Goal: Check status: Check status

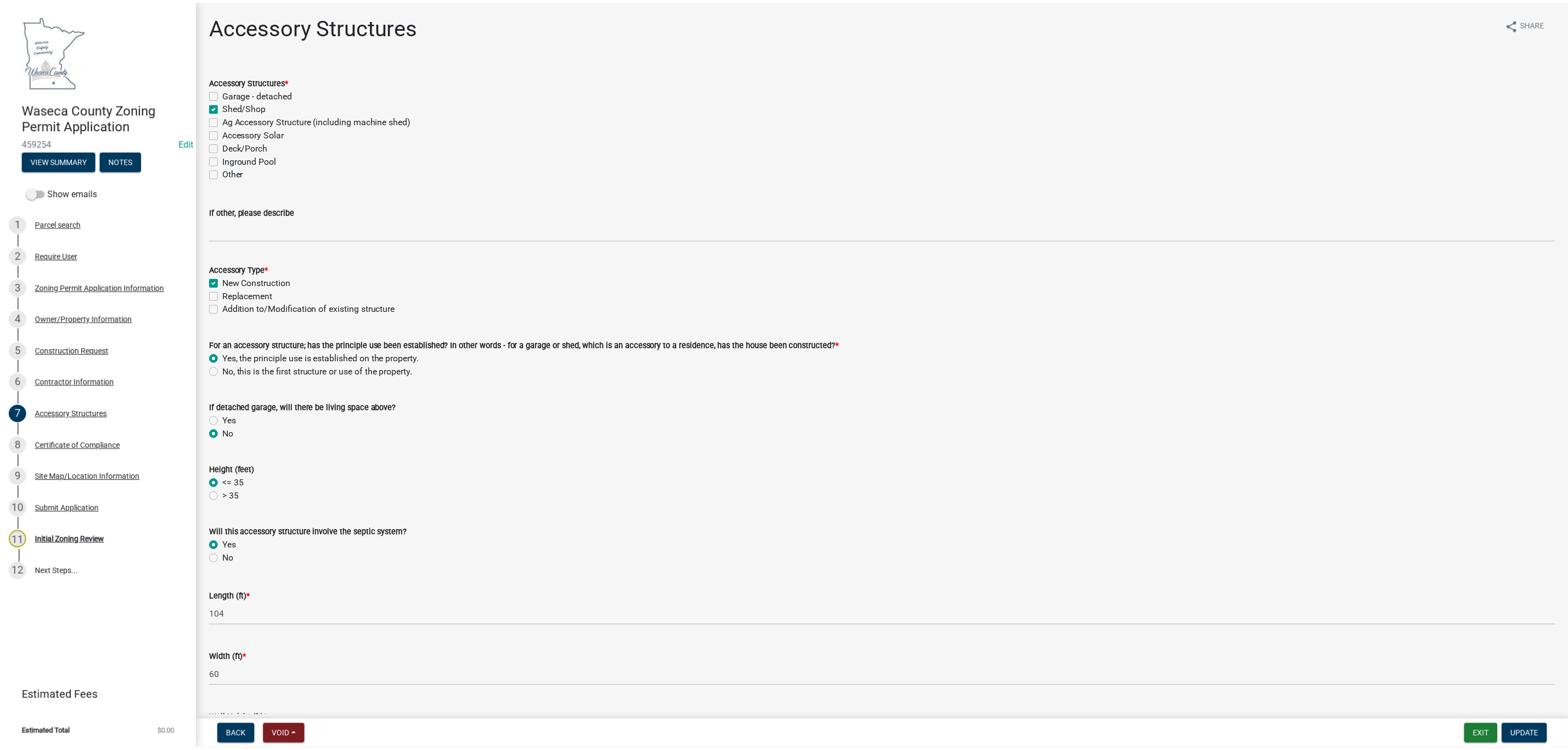
scroll to position [508, 0]
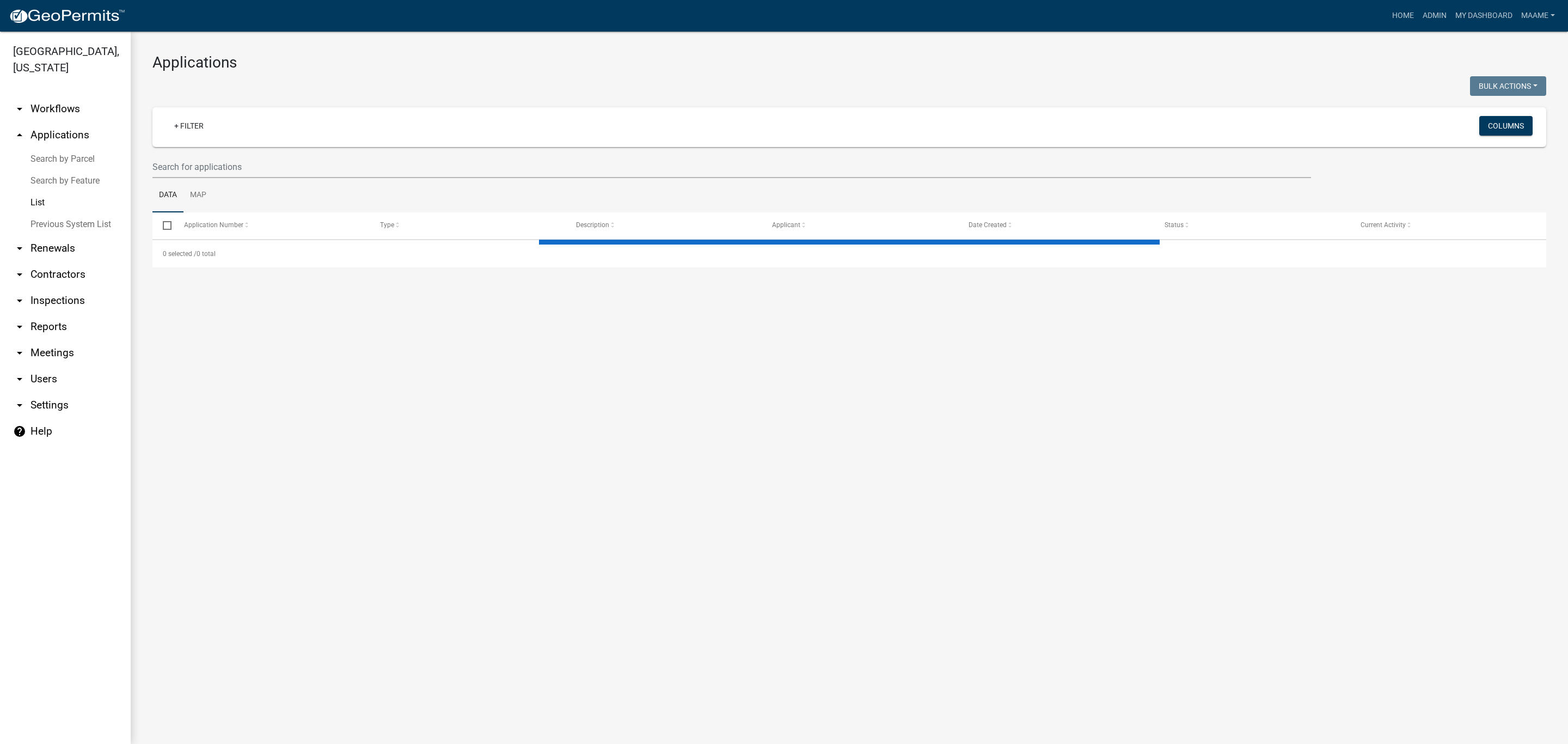
select select "3: 100"
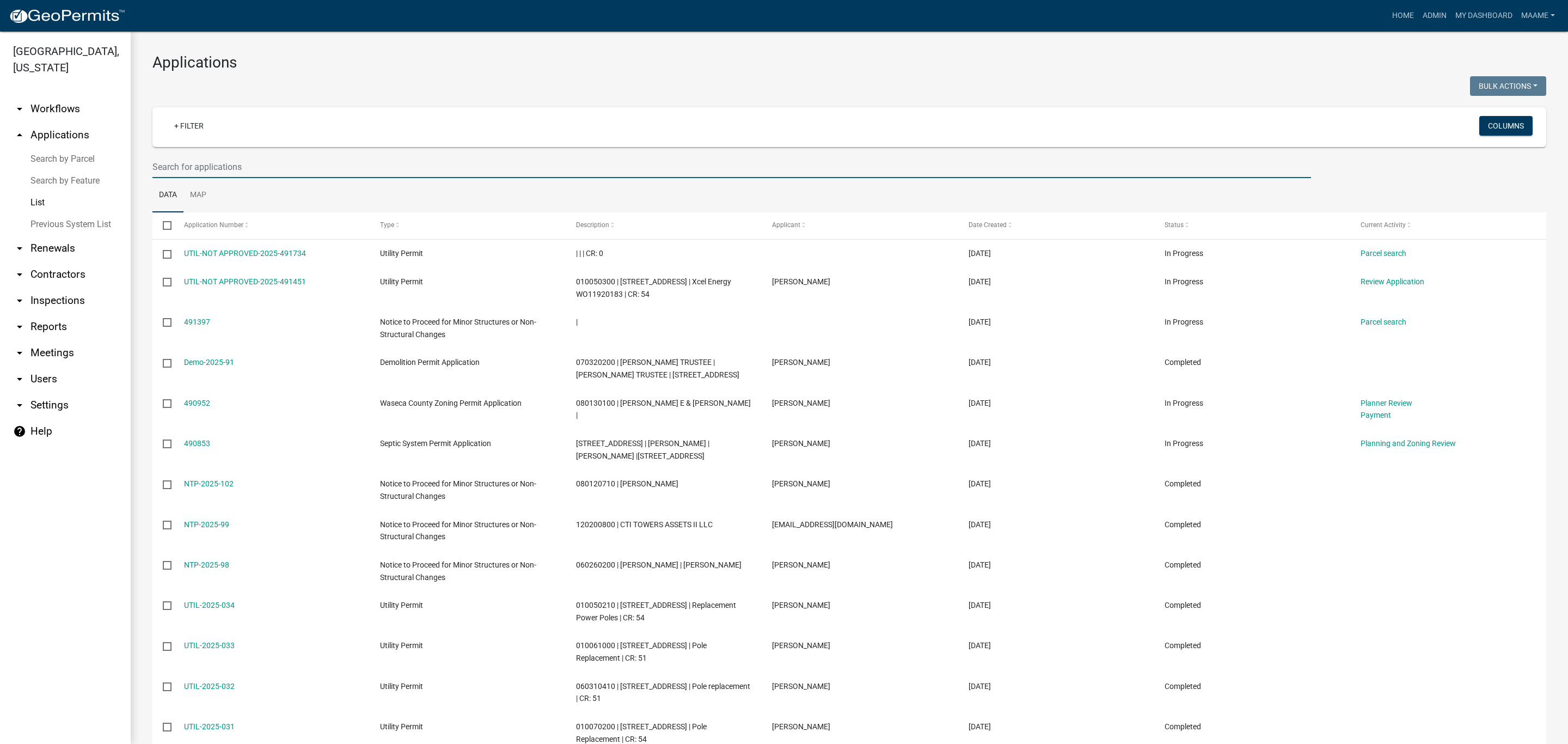
click at [268, 167] on input "text" at bounding box center [731, 167] width 1159 height 23
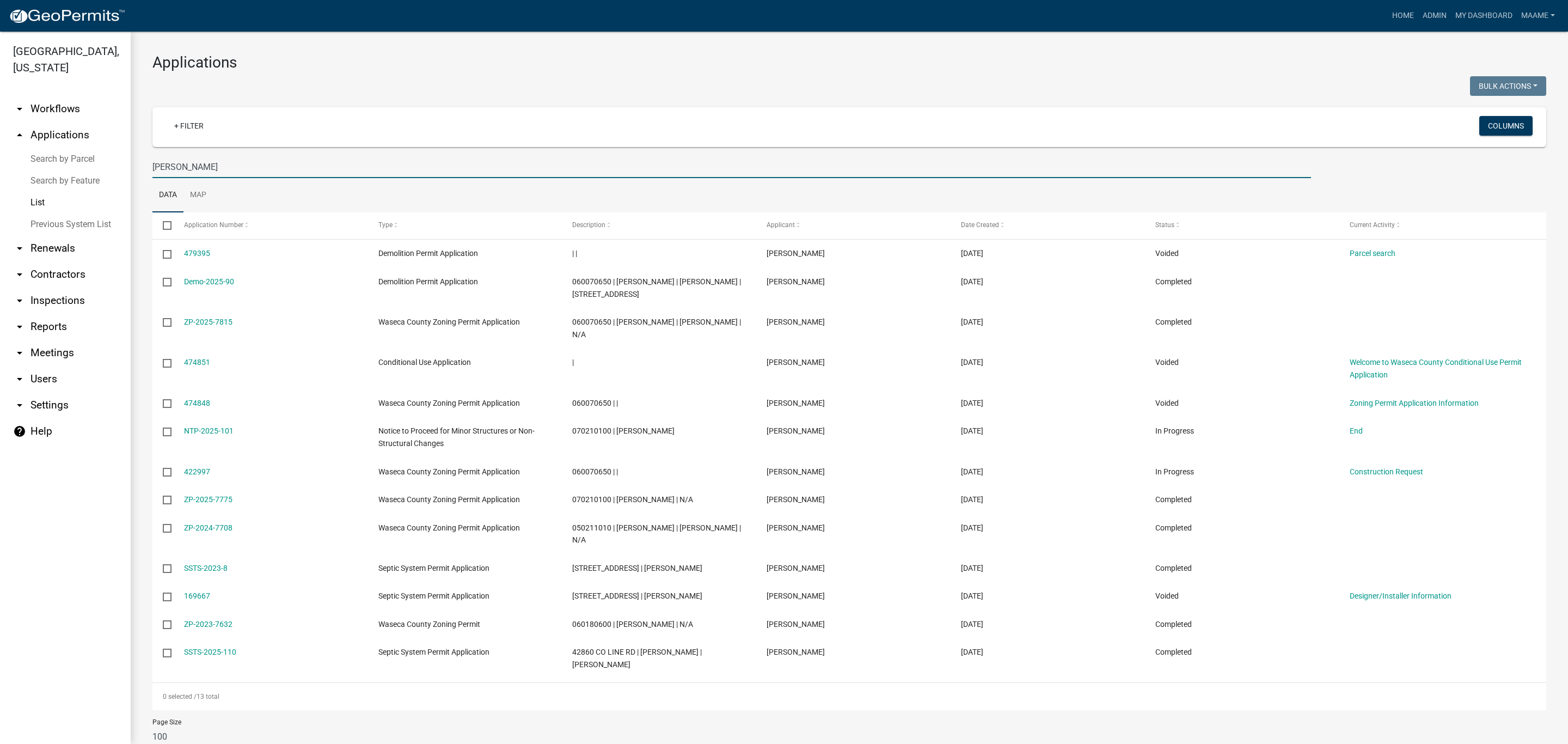
type input "[PERSON_NAME]"
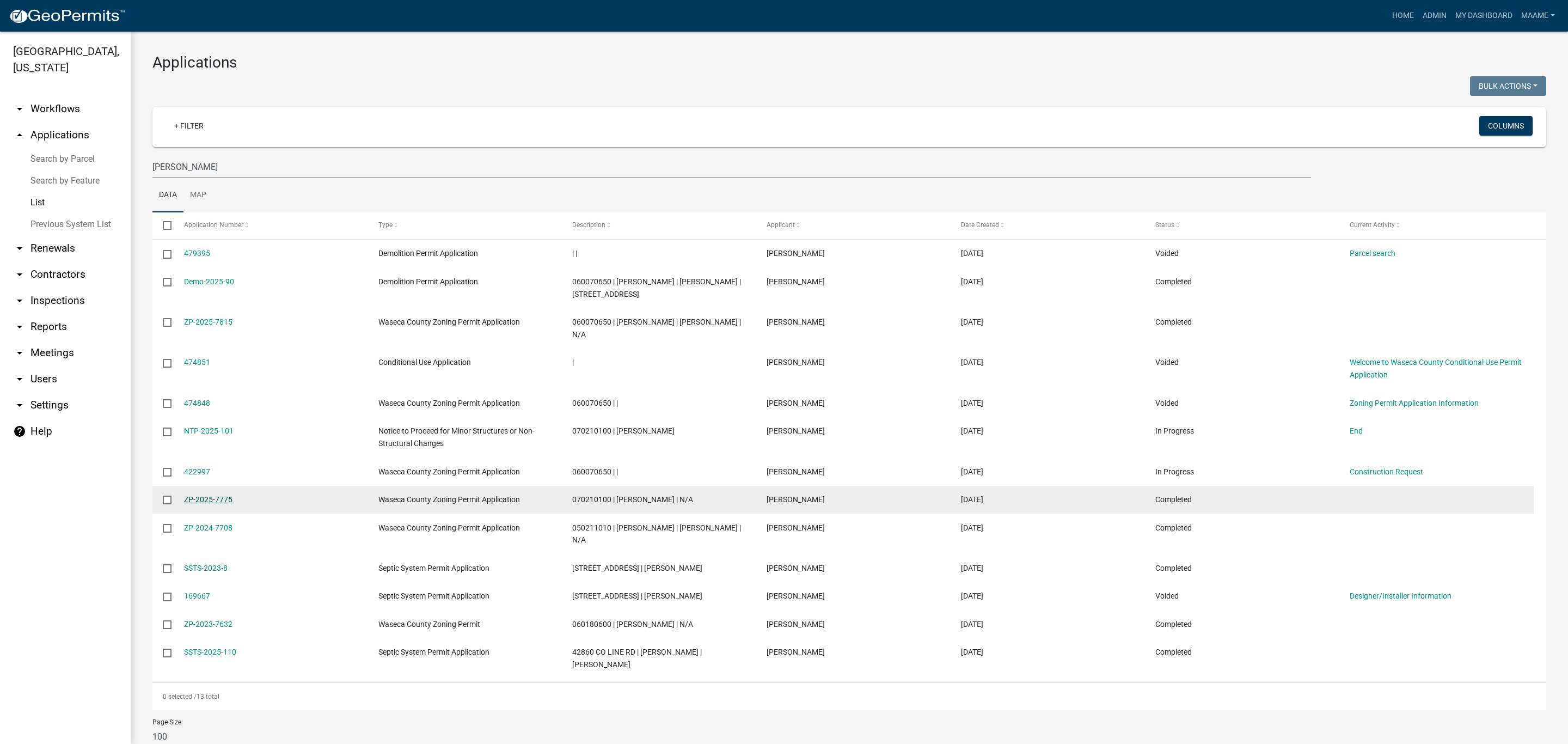
click at [197, 494] on link "ZP-2025-7775" at bounding box center [208, 499] width 48 height 9
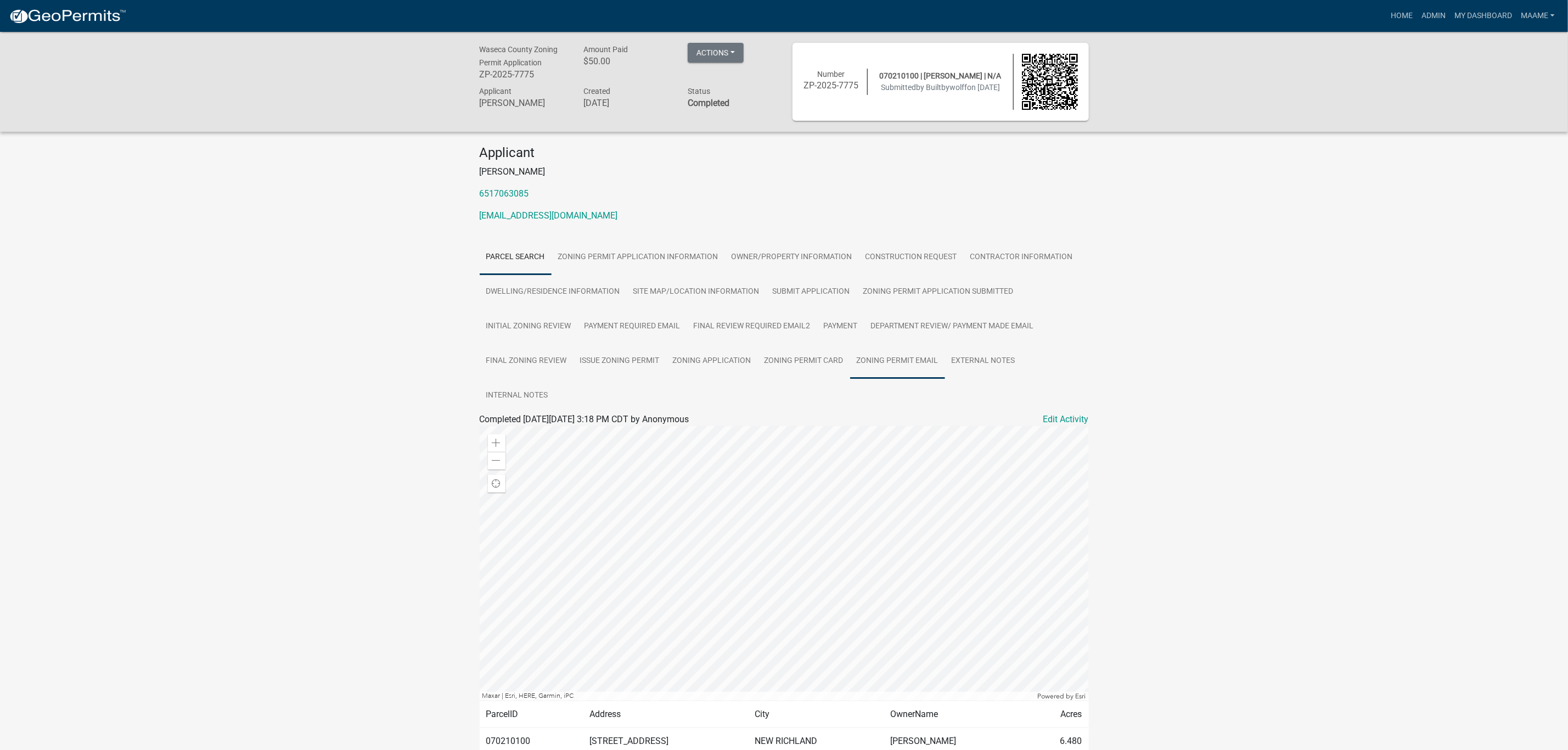
click at [900, 358] on link "Zoning Permit Email" at bounding box center [898, 361] width 95 height 35
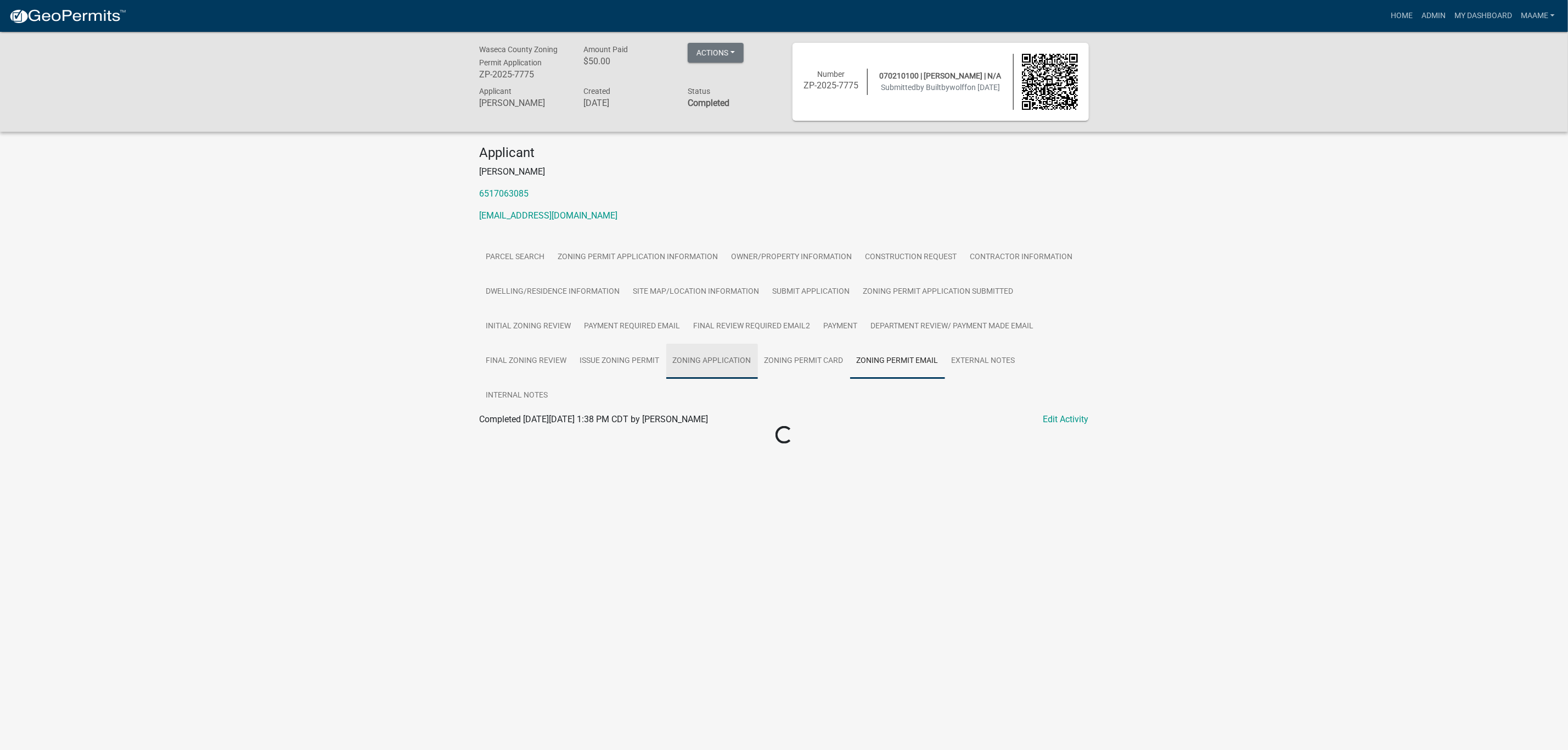
click at [704, 364] on link "Zoning Application" at bounding box center [712, 361] width 92 height 35
click at [517, 360] on link "Final Zoning Review" at bounding box center [526, 361] width 93 height 35
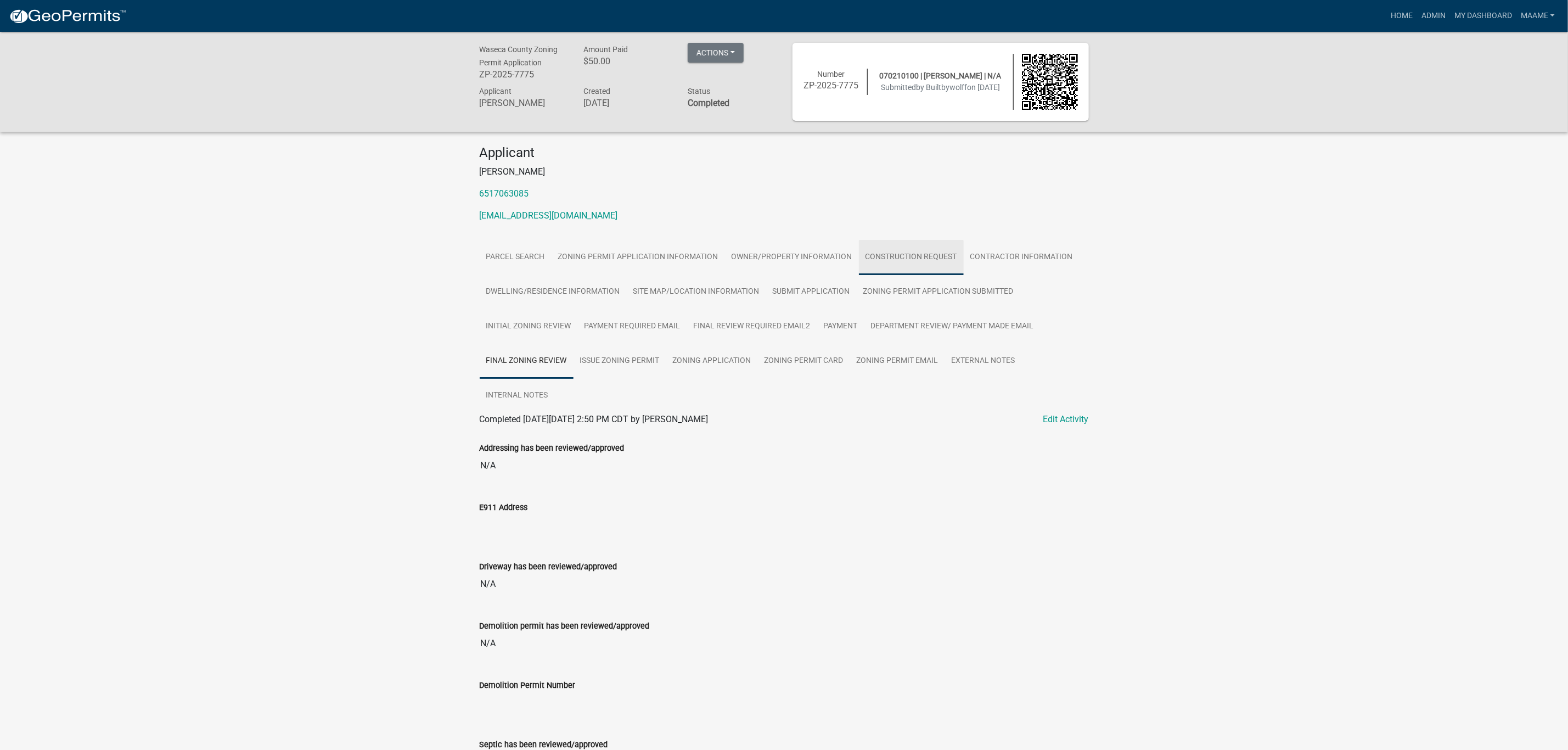
click at [911, 248] on link "Construction Request" at bounding box center [911, 258] width 105 height 35
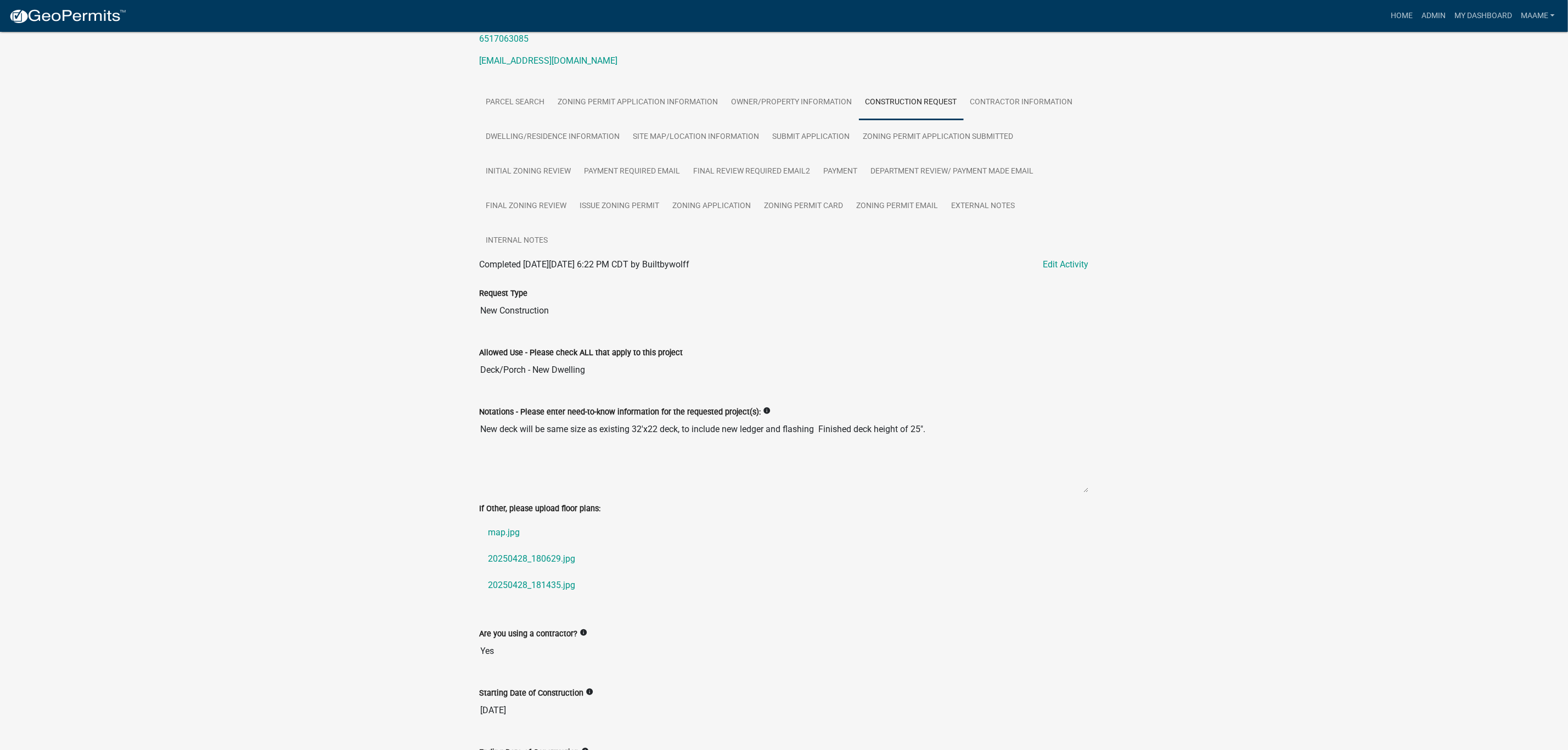
scroll to position [165, 0]
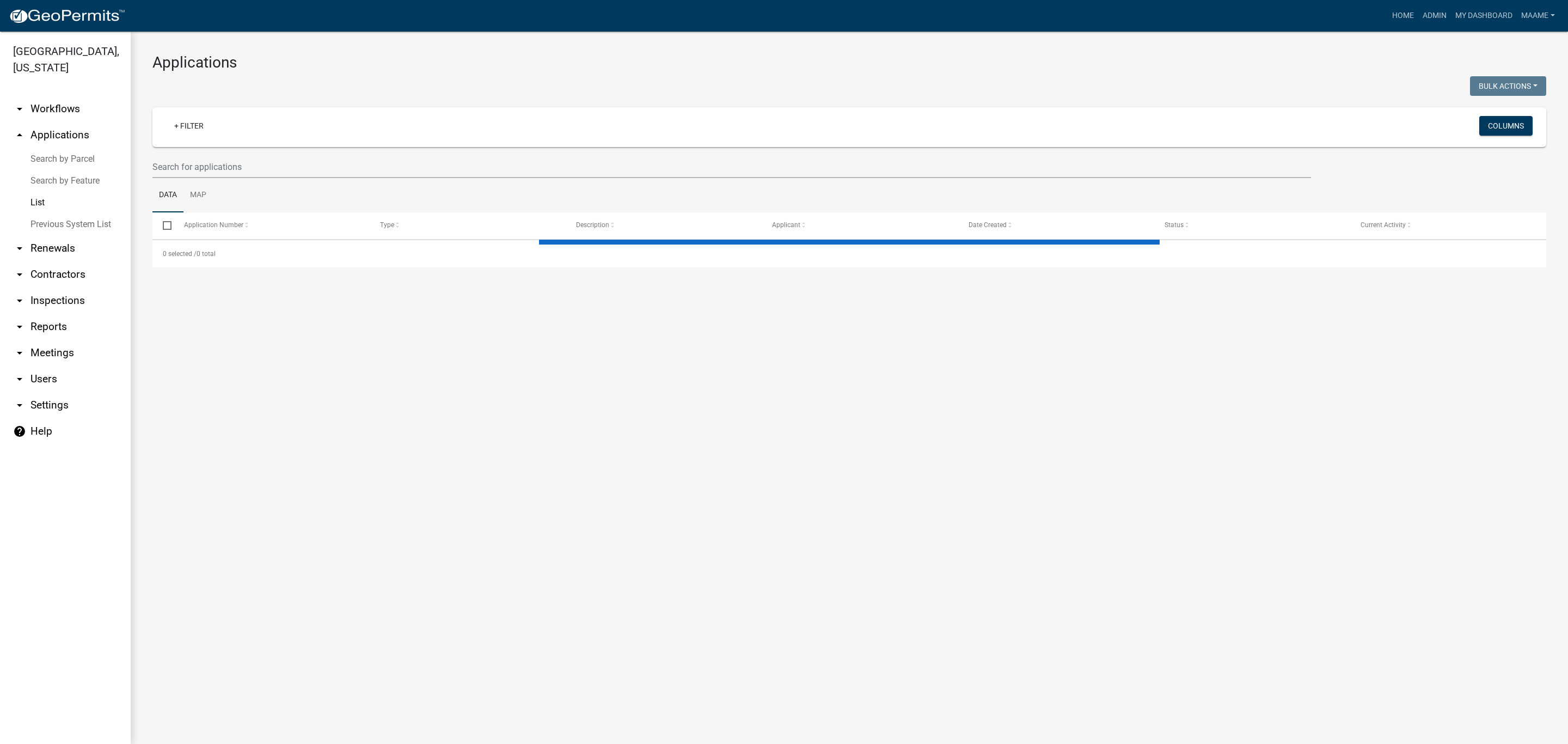
select select "3: 100"
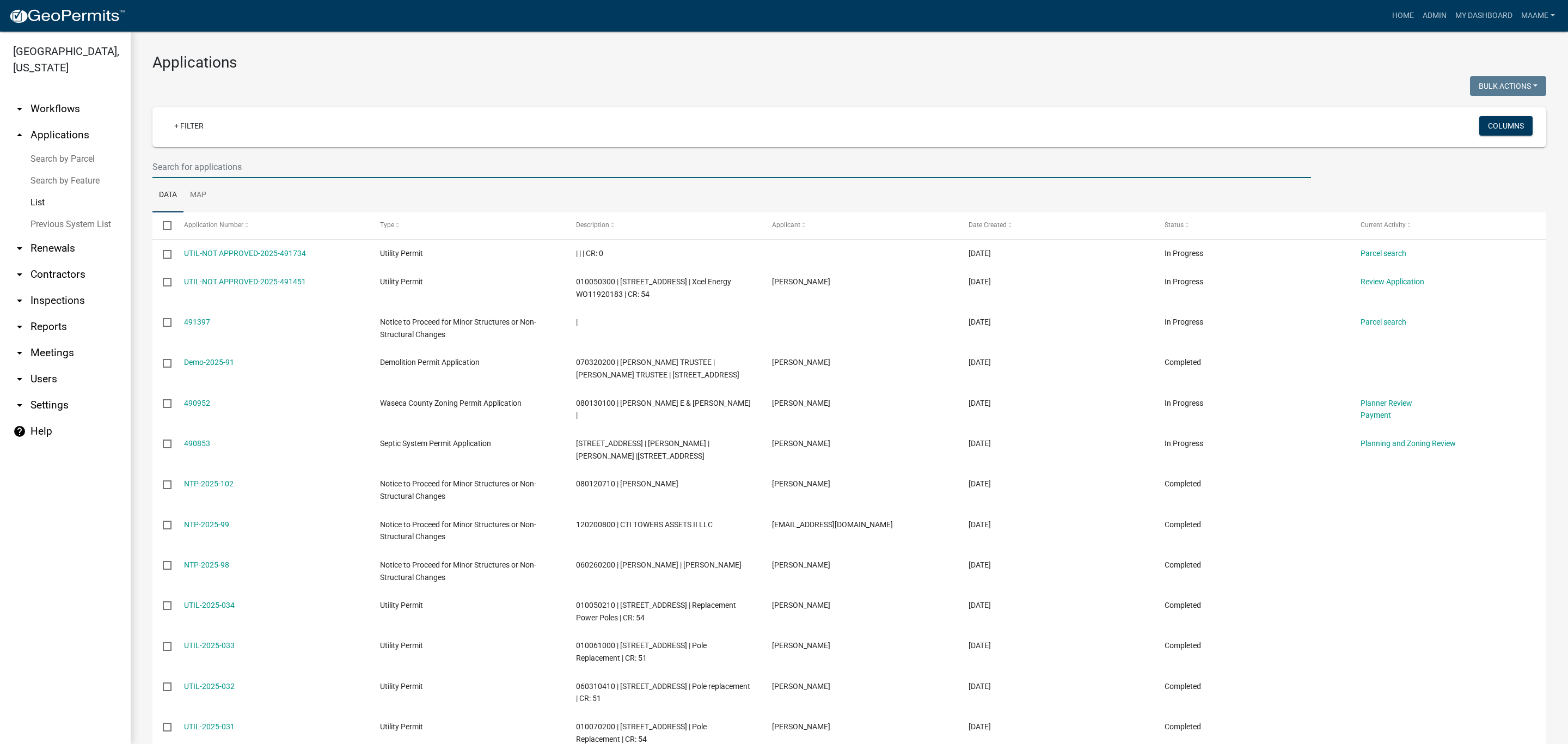
click at [207, 170] on input "text" at bounding box center [731, 167] width 1159 height 23
type input "[PERSON_NAME]"
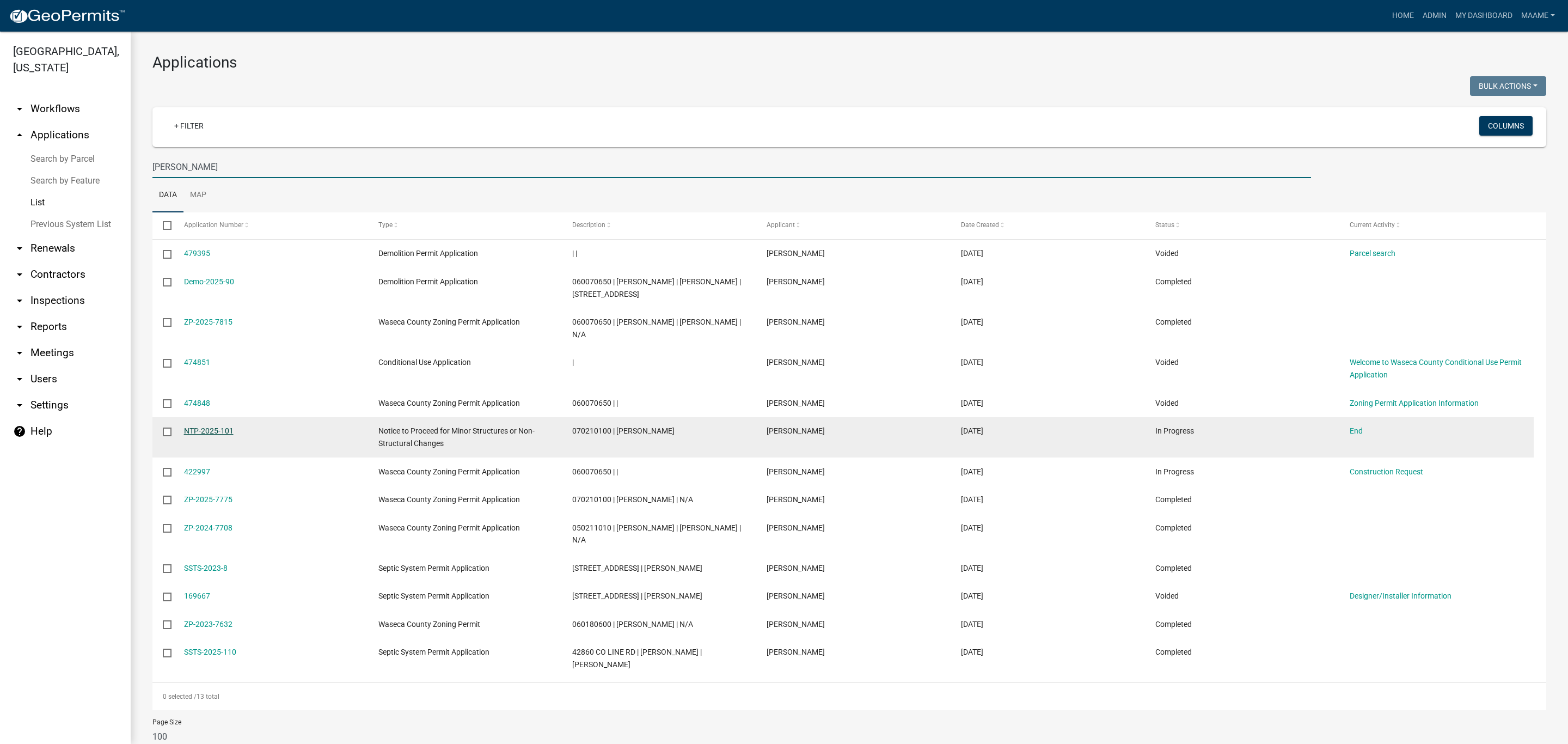
click at [199, 434] on link "NTP-2025-101" at bounding box center [209, 430] width 50 height 9
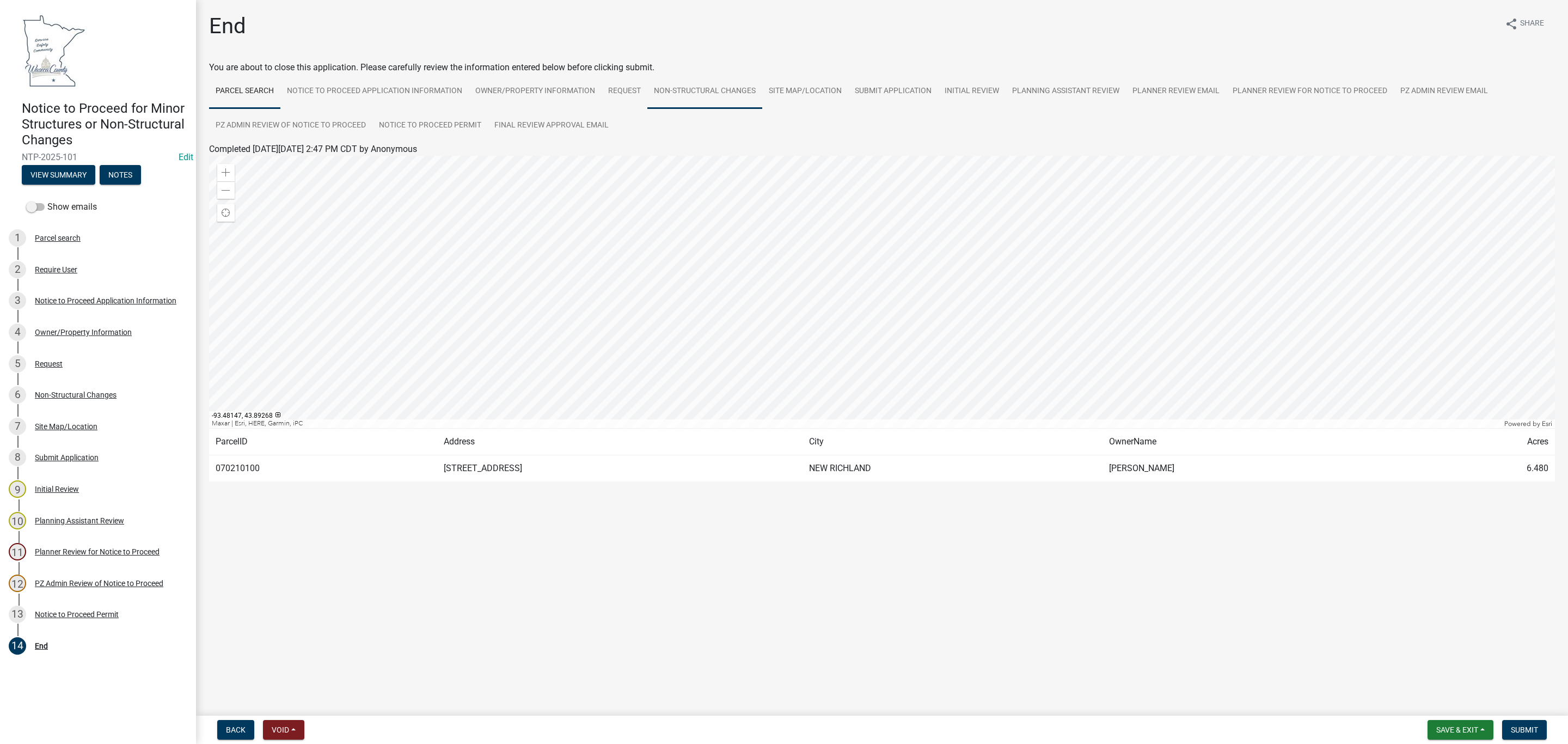
click at [693, 85] on link "Non-Structural Changes" at bounding box center [705, 91] width 115 height 35
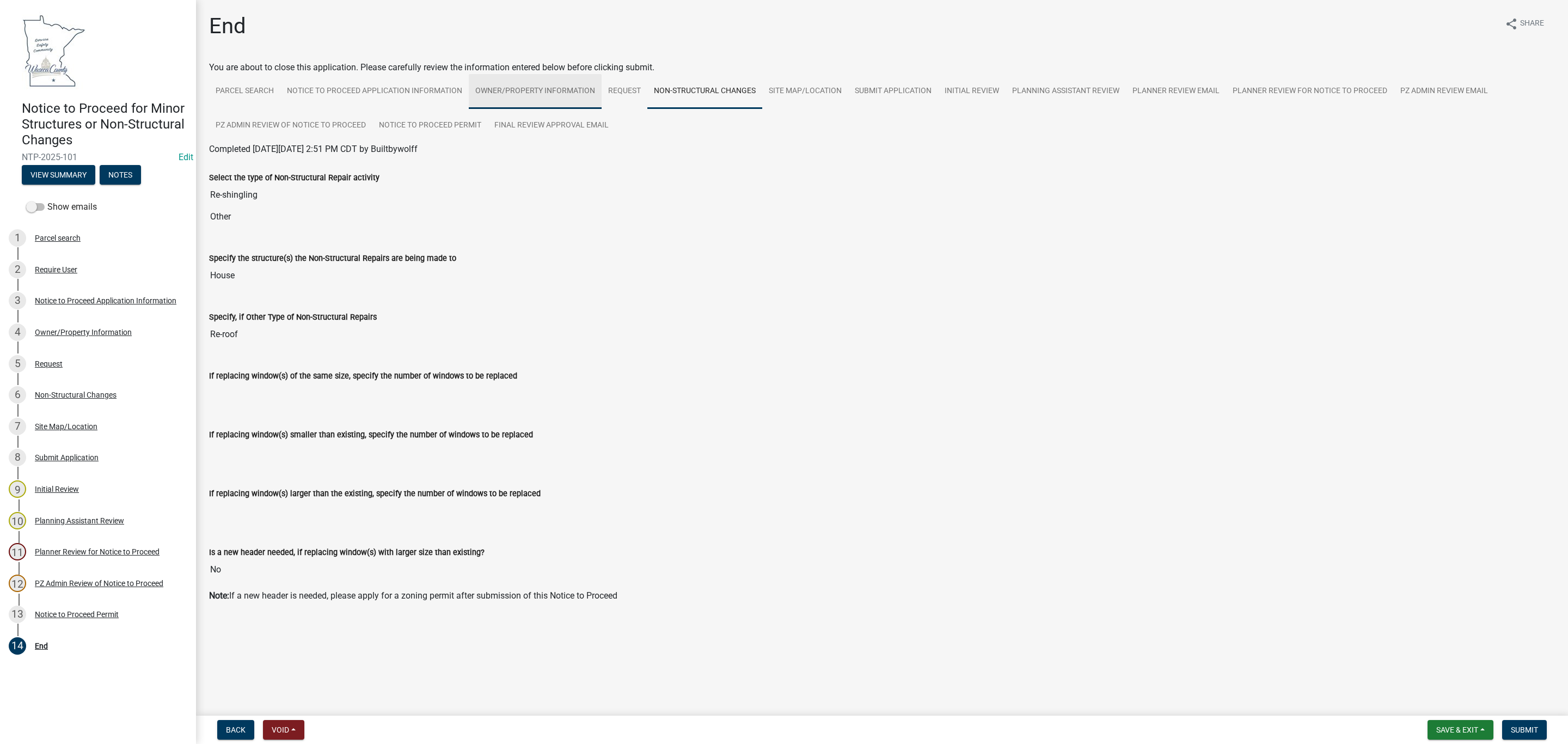
click at [516, 91] on link "Owner/Property Information" at bounding box center [535, 91] width 133 height 35
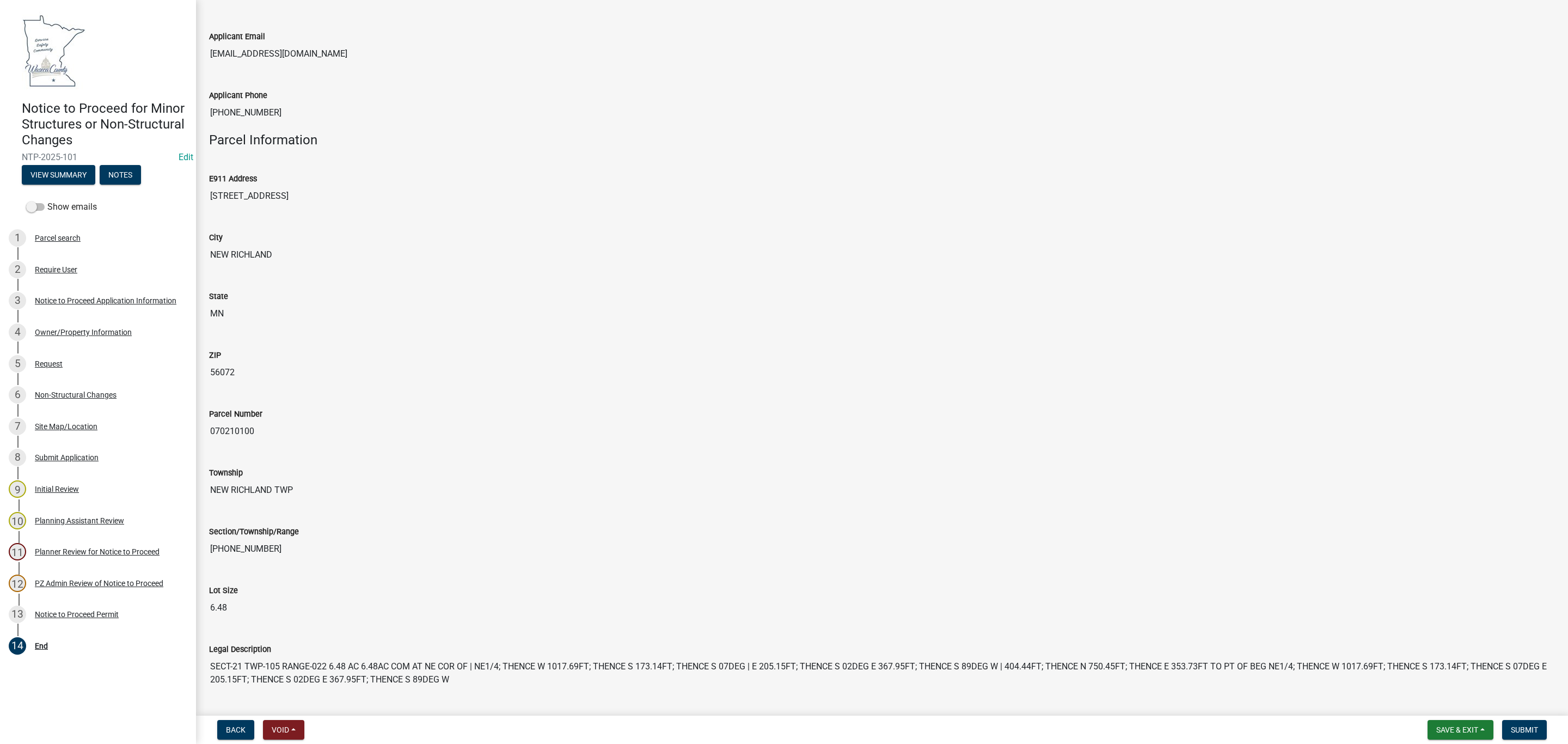
scroll to position [164, 0]
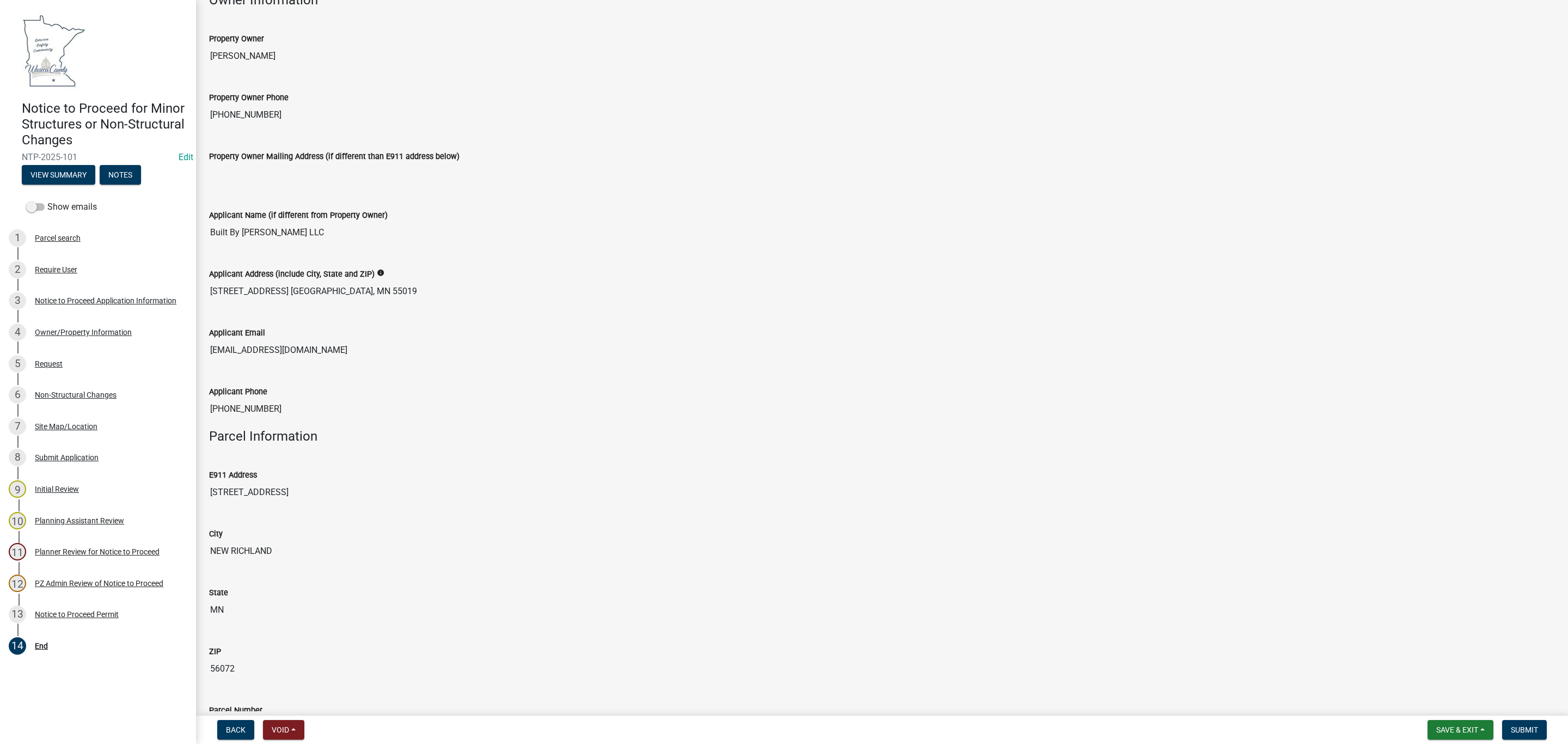
drag, startPoint x: 214, startPoint y: 493, endPoint x: 320, endPoint y: 472, distance: 108.1
click at [320, 472] on div "E911 Address [STREET_ADDRESS]" at bounding box center [881, 478] width 1346 height 50
drag, startPoint x: 317, startPoint y: 487, endPoint x: 303, endPoint y: 504, distance: 22.0
click at [317, 487] on input "[STREET_ADDRESS]" at bounding box center [881, 491] width 1346 height 22
click at [312, 498] on input "[STREET_ADDRESS]" at bounding box center [881, 491] width 1346 height 22
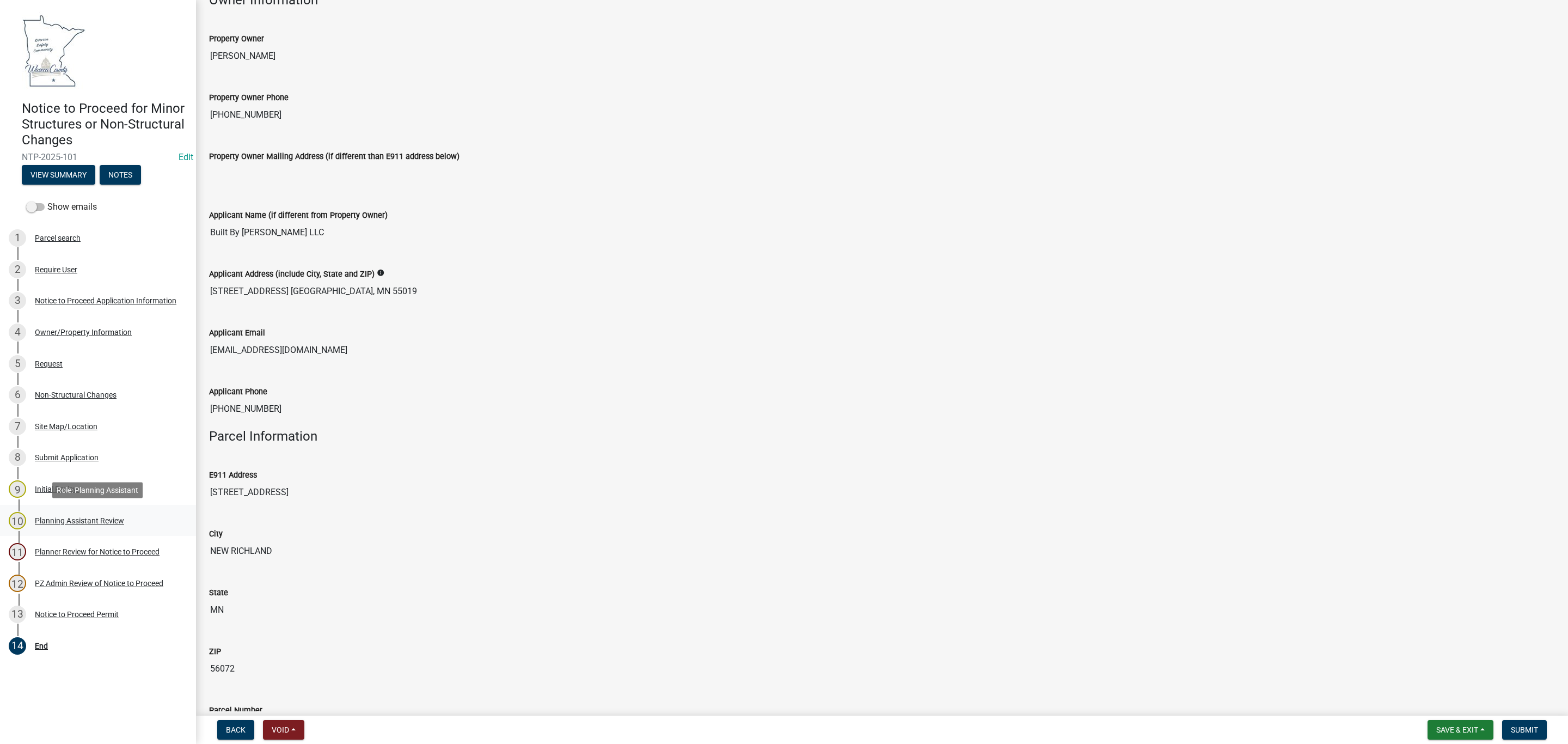
drag, startPoint x: 311, startPoint y: 498, endPoint x: 193, endPoint y: 525, distance: 121.0
click at [193, 525] on div "Notice to Proceed for Minor Structures or Non-Structural Changes NTP-2025-101 E…" at bounding box center [784, 372] width 1568 height 744
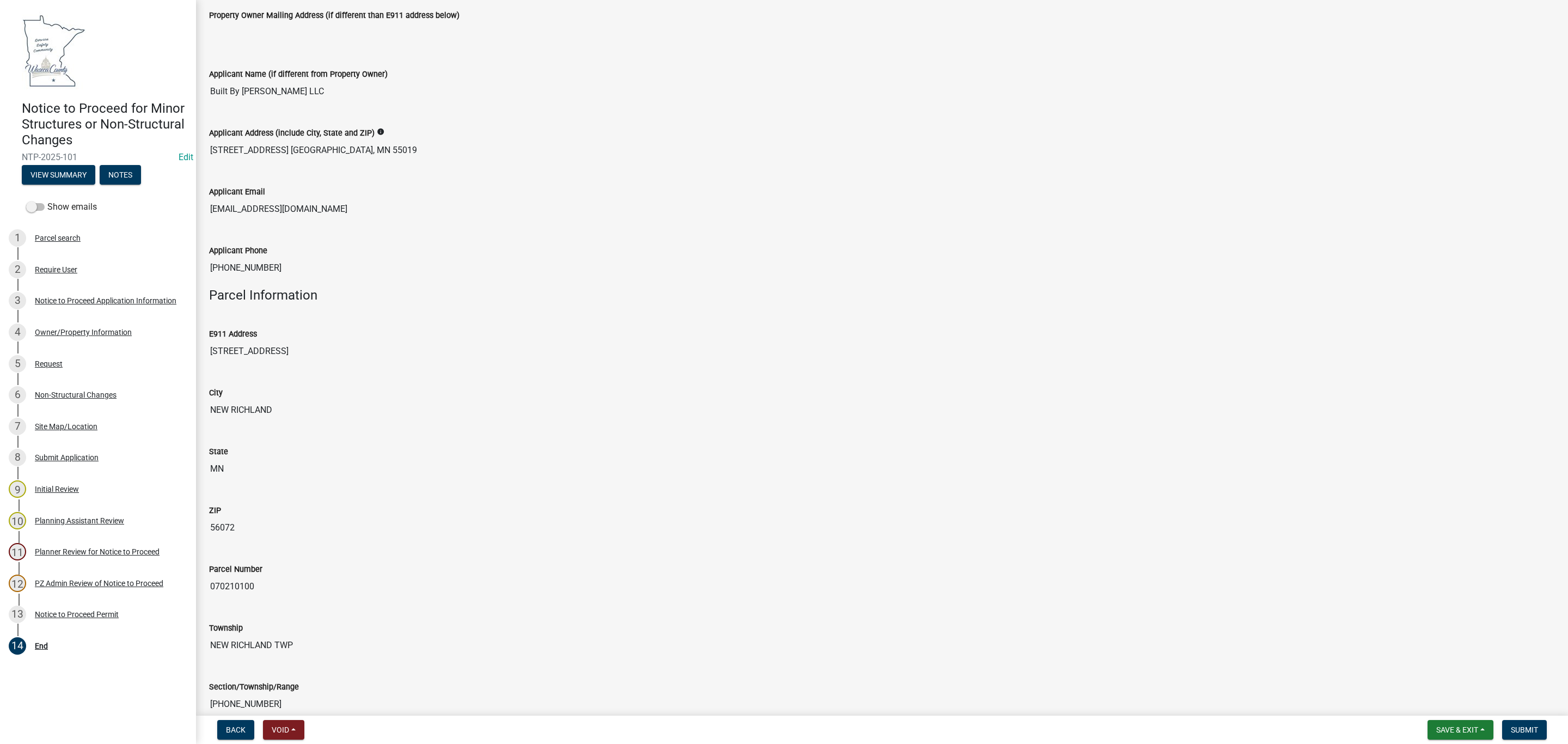
scroll to position [326, 0]
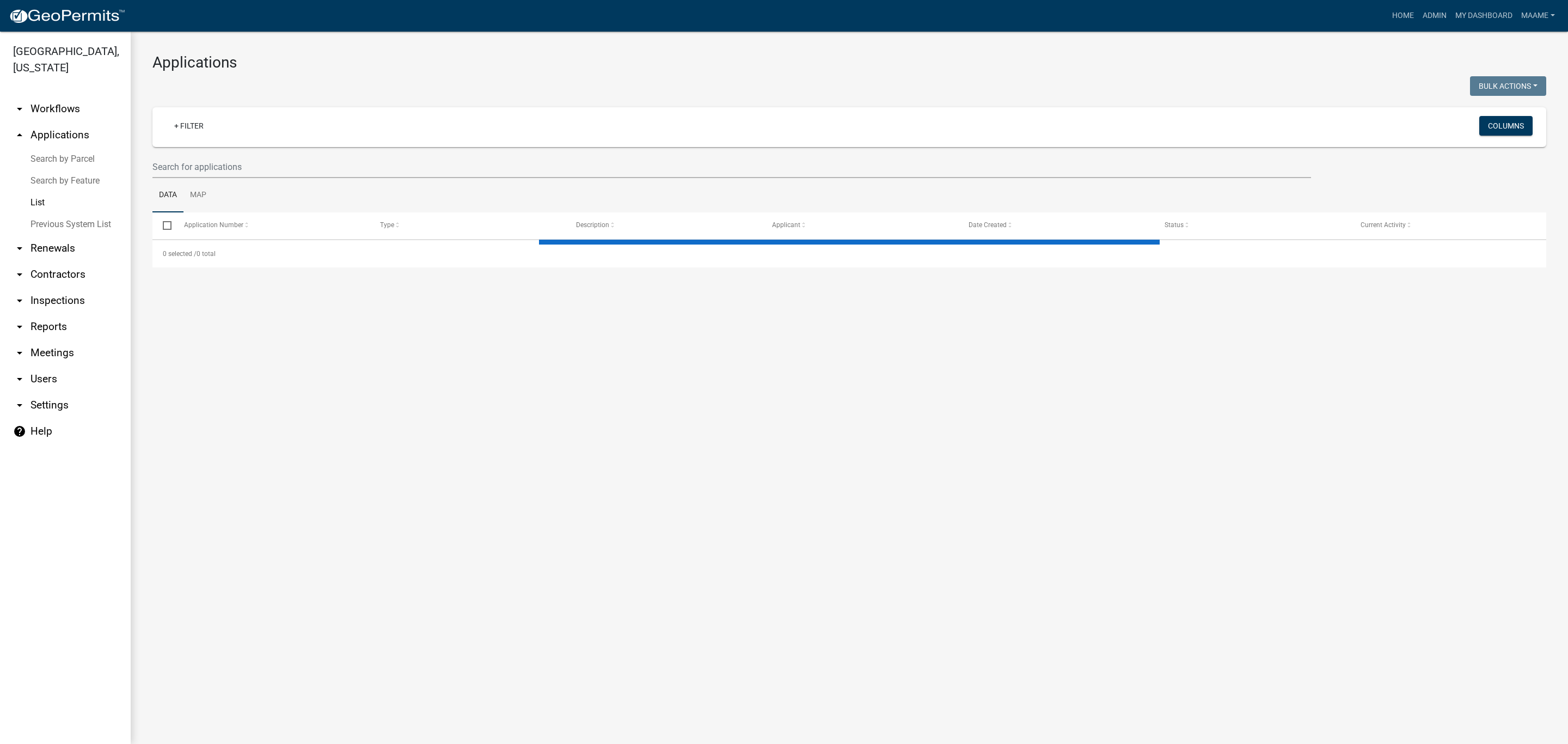
select select "3: 100"
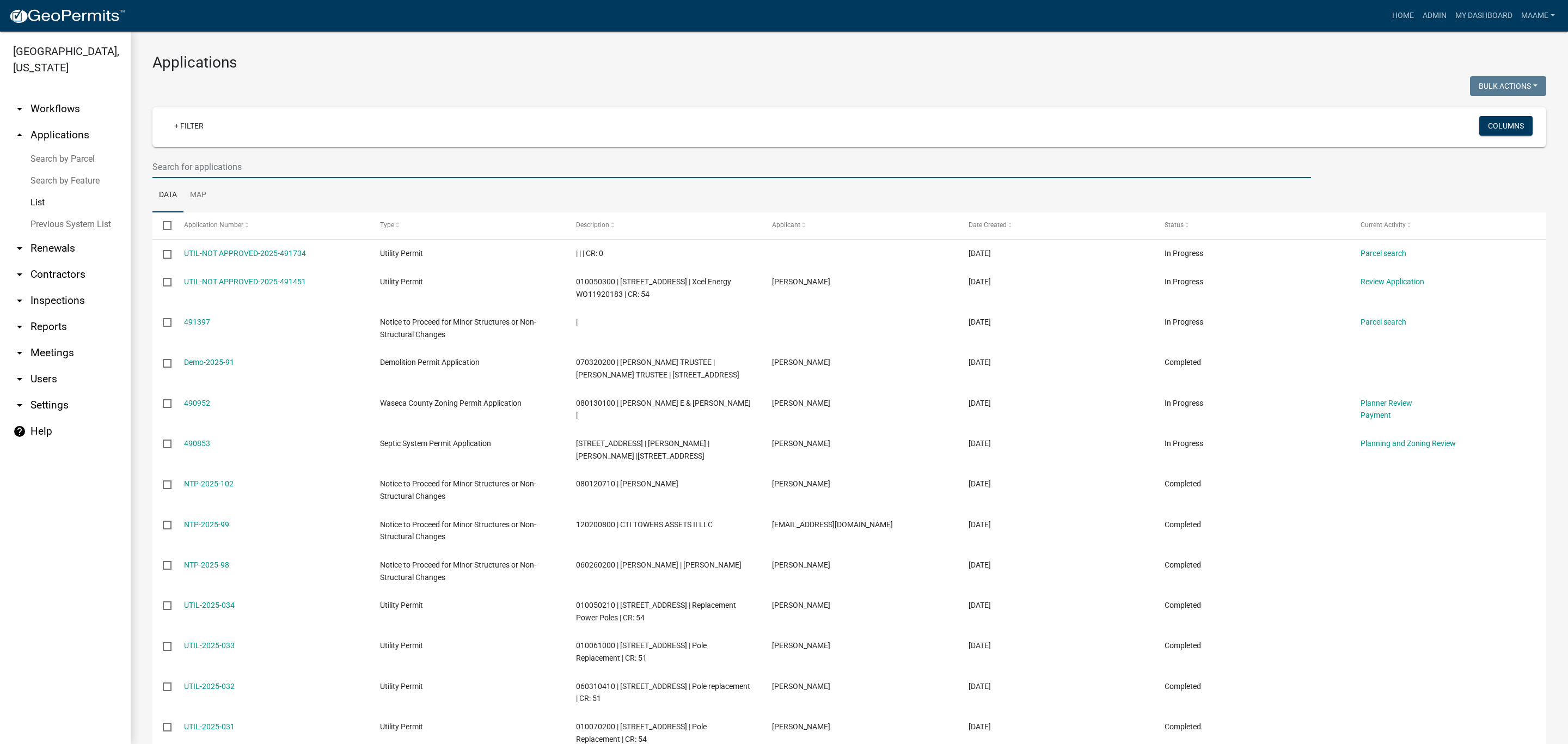
click at [257, 165] on input "text" at bounding box center [731, 167] width 1159 height 23
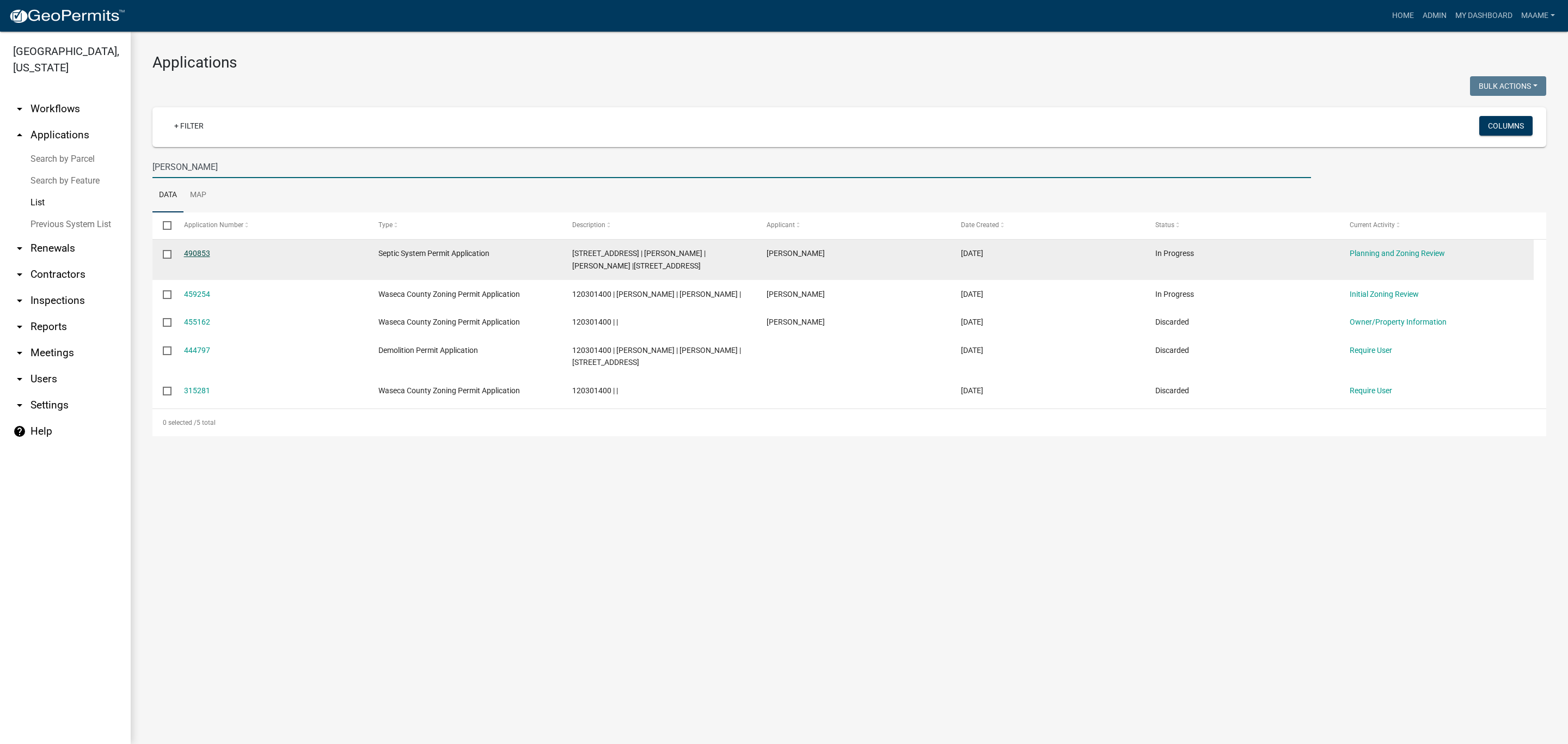
type input "[PERSON_NAME]"
click at [197, 250] on link "490853" at bounding box center [197, 253] width 26 height 9
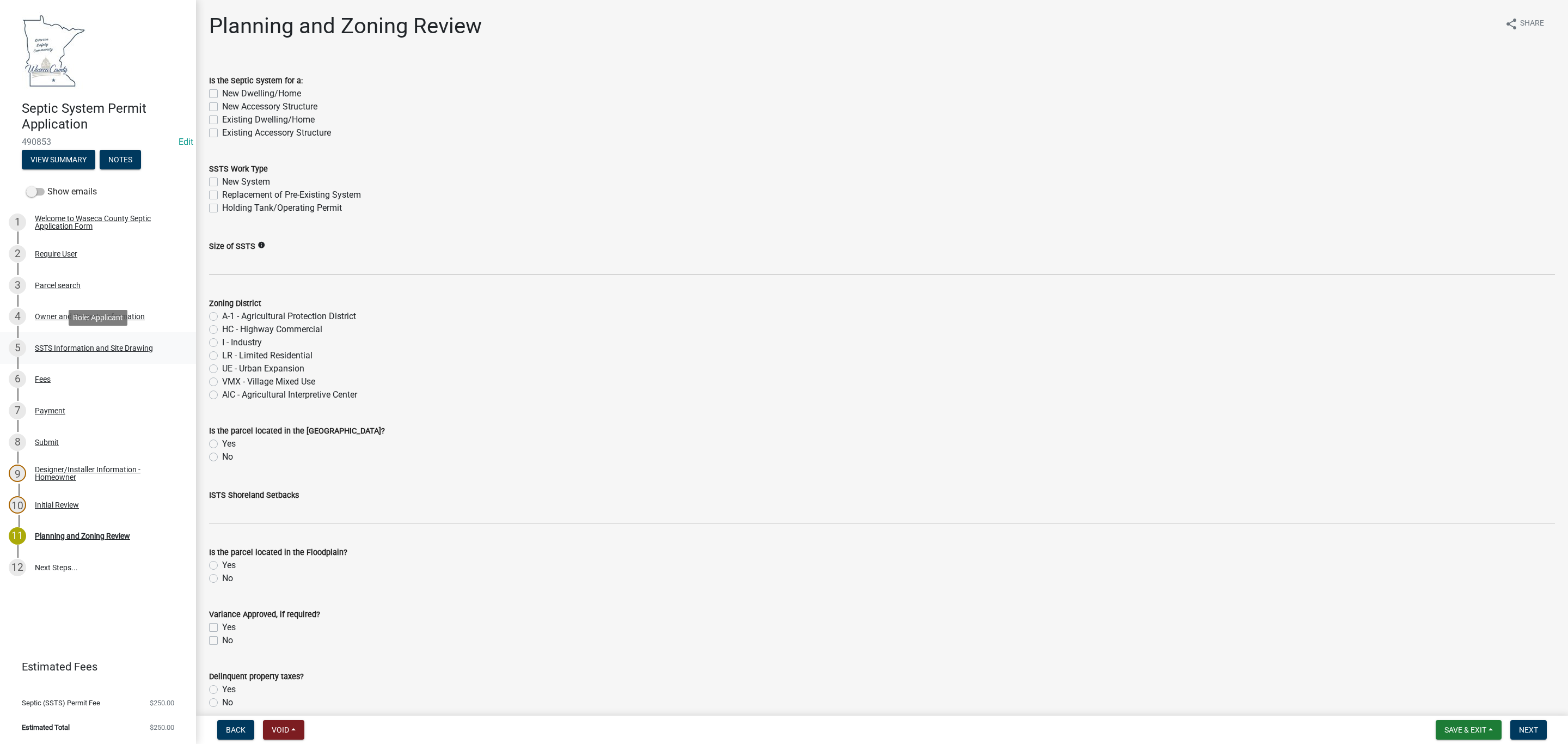
click at [82, 352] on div "5 SSTS Information and Site Drawing" at bounding box center [93, 348] width 170 height 17
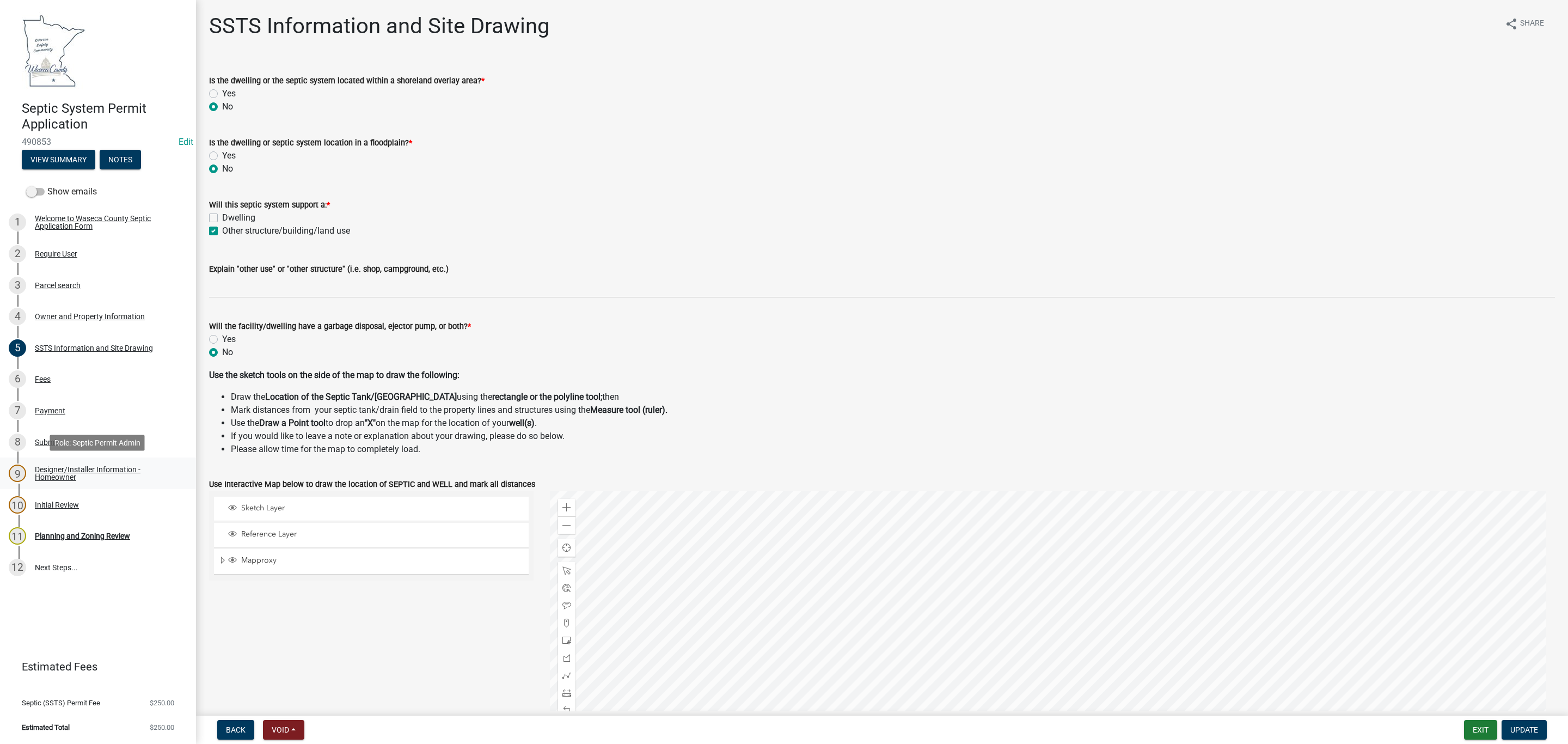
click at [32, 467] on div "9 Designer/Installer Information - Homeowner" at bounding box center [93, 473] width 170 height 17
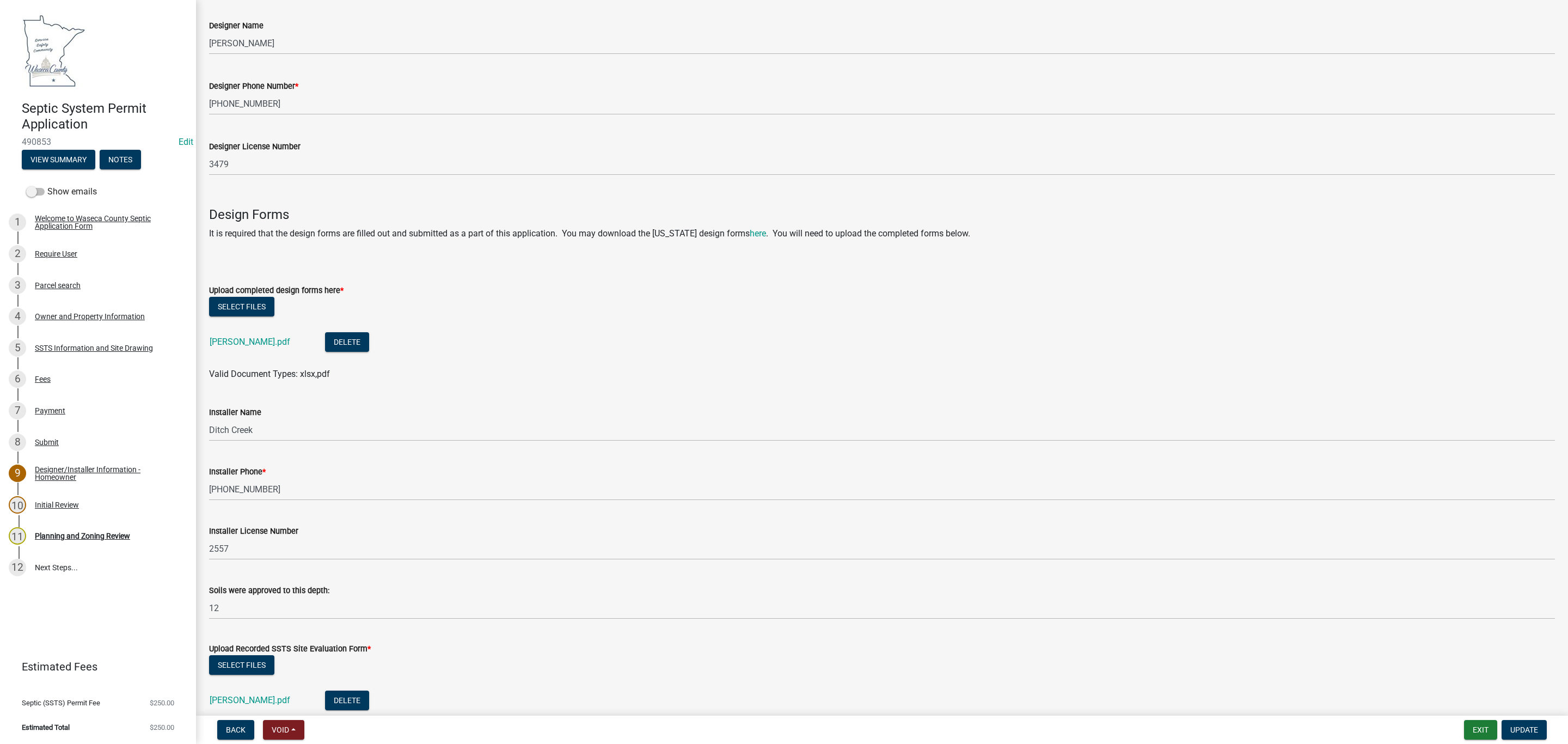
scroll to position [393, 0]
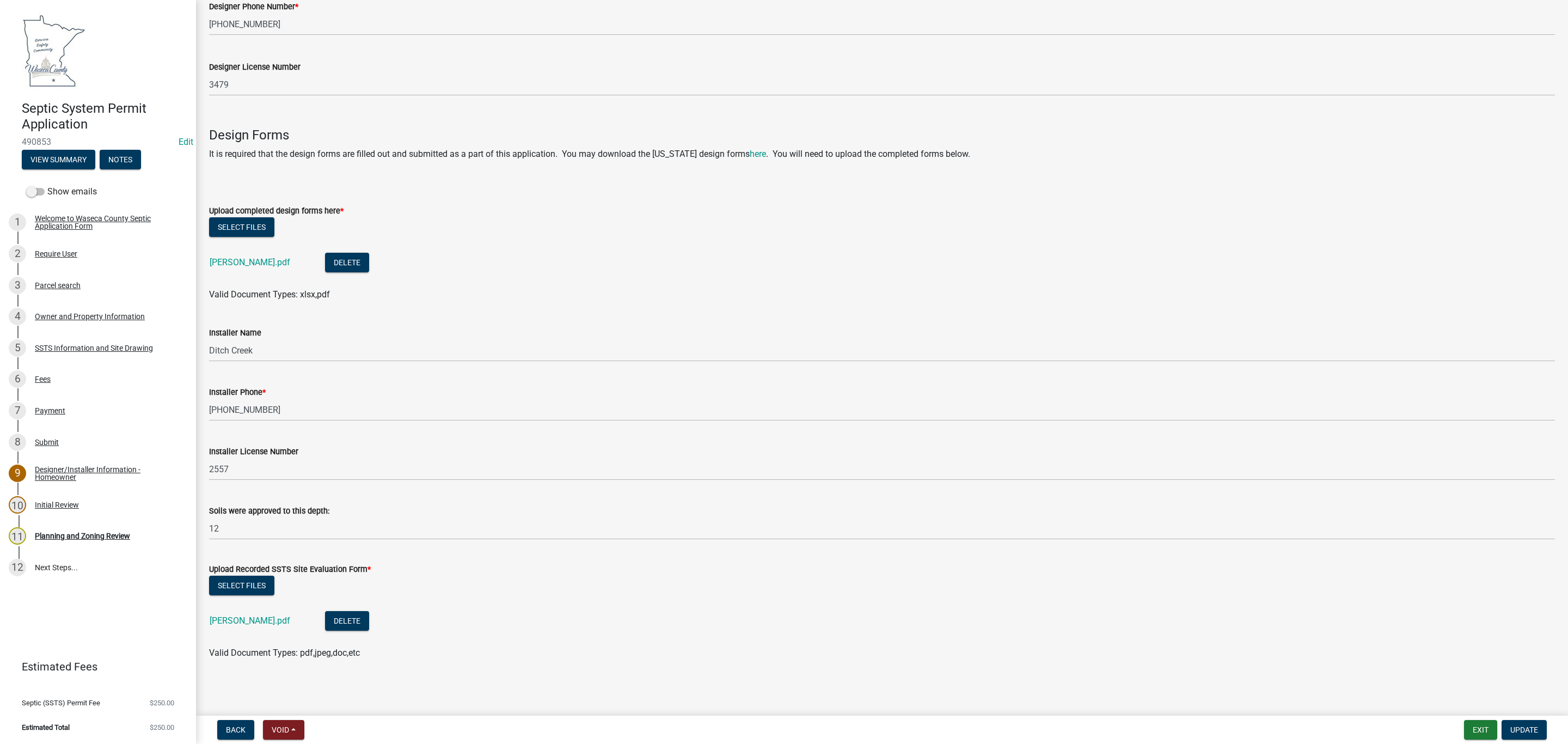
click at [225, 626] on div "[PERSON_NAME].pdf" at bounding box center [259, 622] width 98 height 23
click at [227, 617] on link "[PERSON_NAME].pdf" at bounding box center [250, 620] width 81 height 11
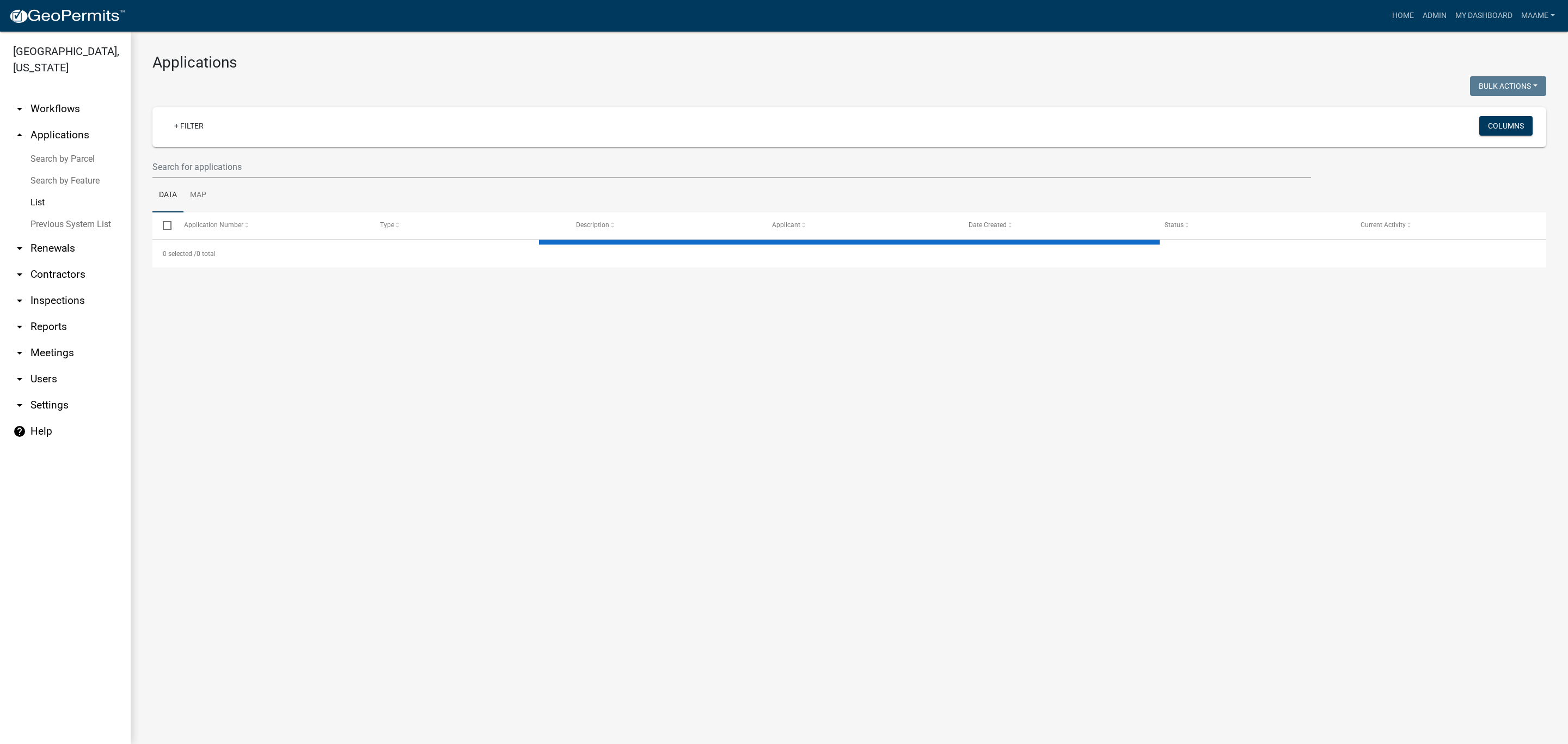
select select "3: 100"
